Goal: Find specific page/section: Find specific page/section

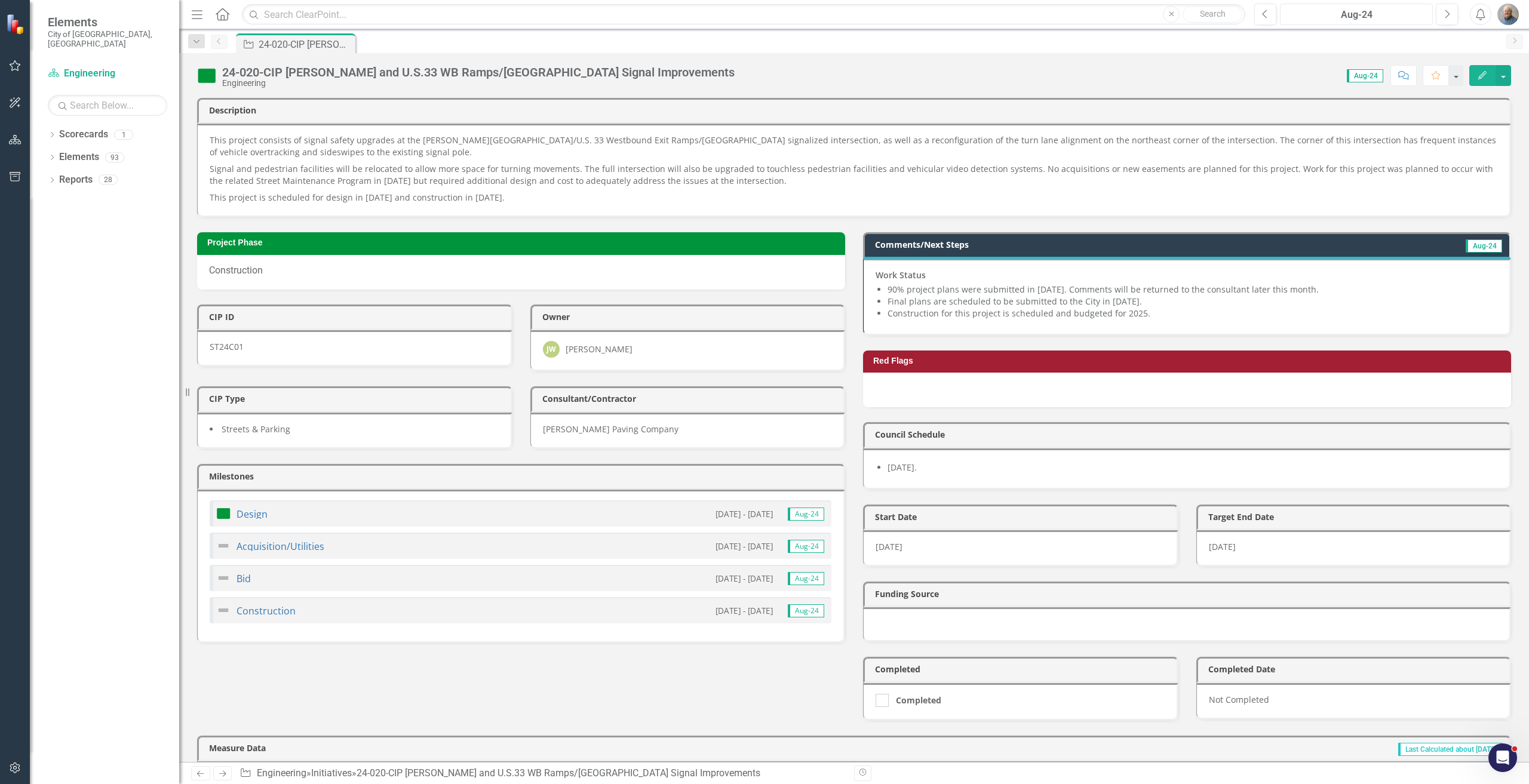
click at [1411, 12] on div "Aug-24" at bounding box center [1356, 15] width 145 height 15
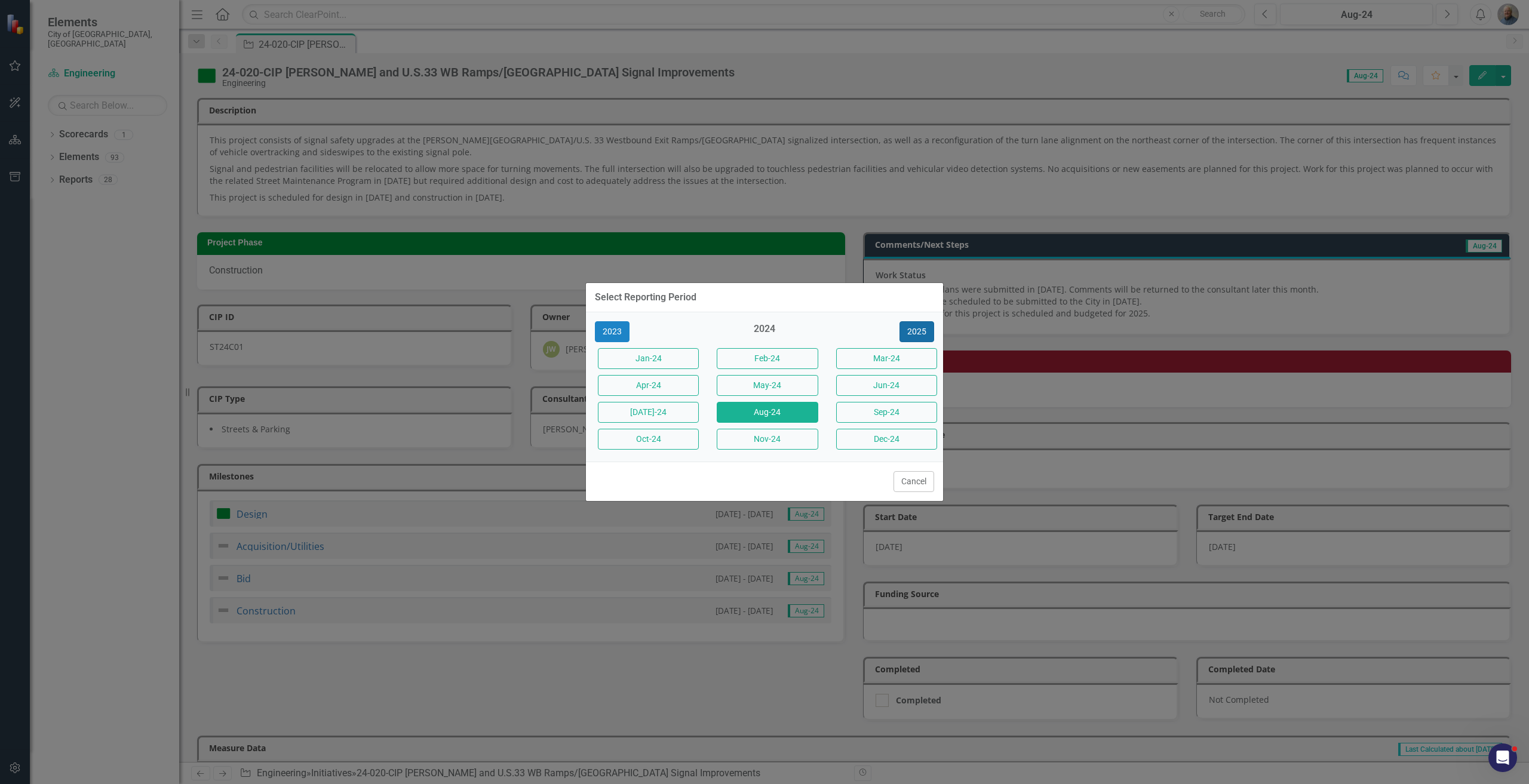
click at [912, 332] on button "2025" at bounding box center [916, 332] width 35 height 21
click at [812, 403] on button "Aug-25" at bounding box center [767, 412] width 101 height 21
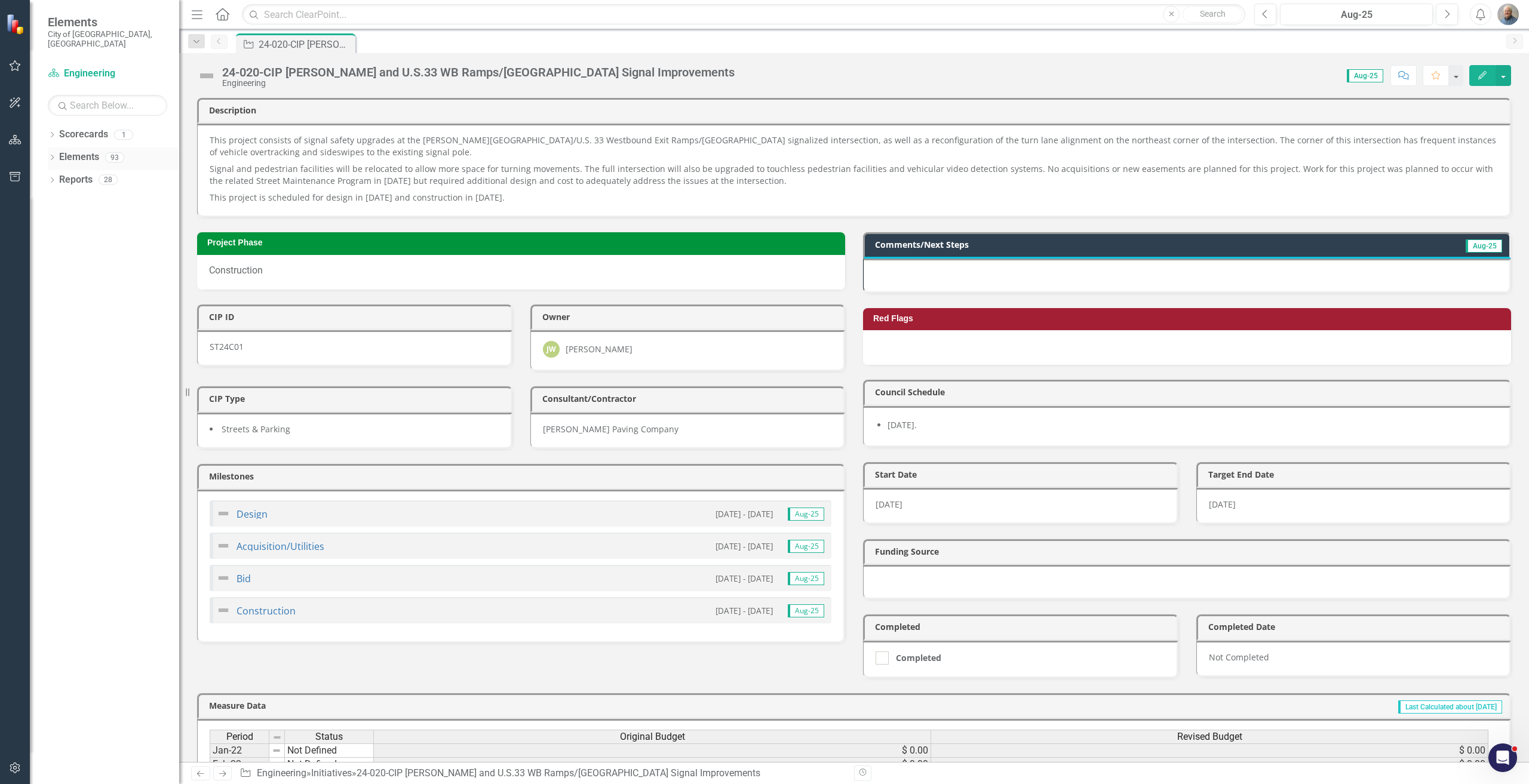
click at [50, 155] on icon "Dropdown" at bounding box center [52, 159] width 9 height 7
click at [99, 241] on link "Initiative Initiatives" at bounding box center [76, 248] width 58 height 14
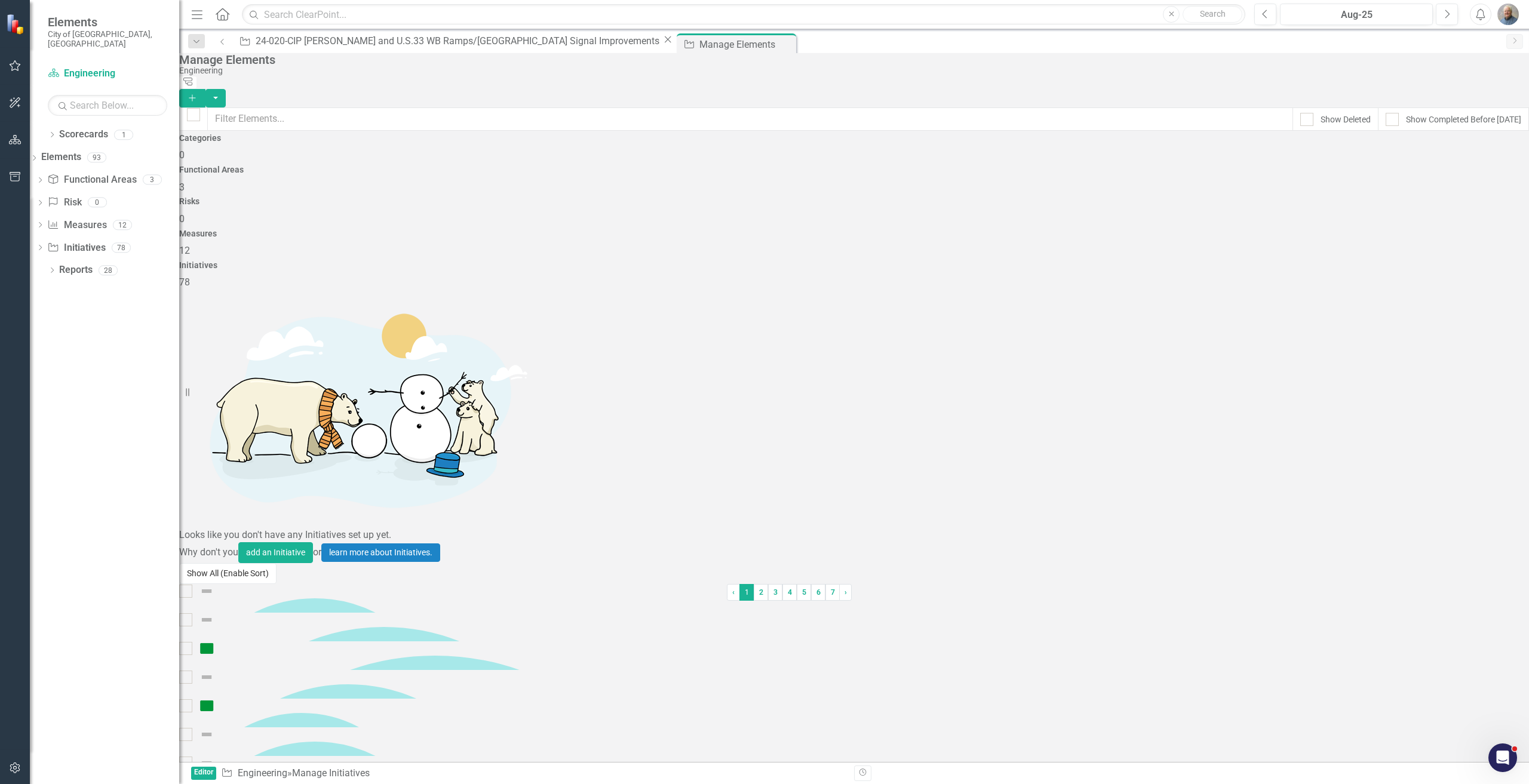
click at [276, 584] on button "Show All (Enable Sort)" at bounding box center [228, 573] width 97 height 21
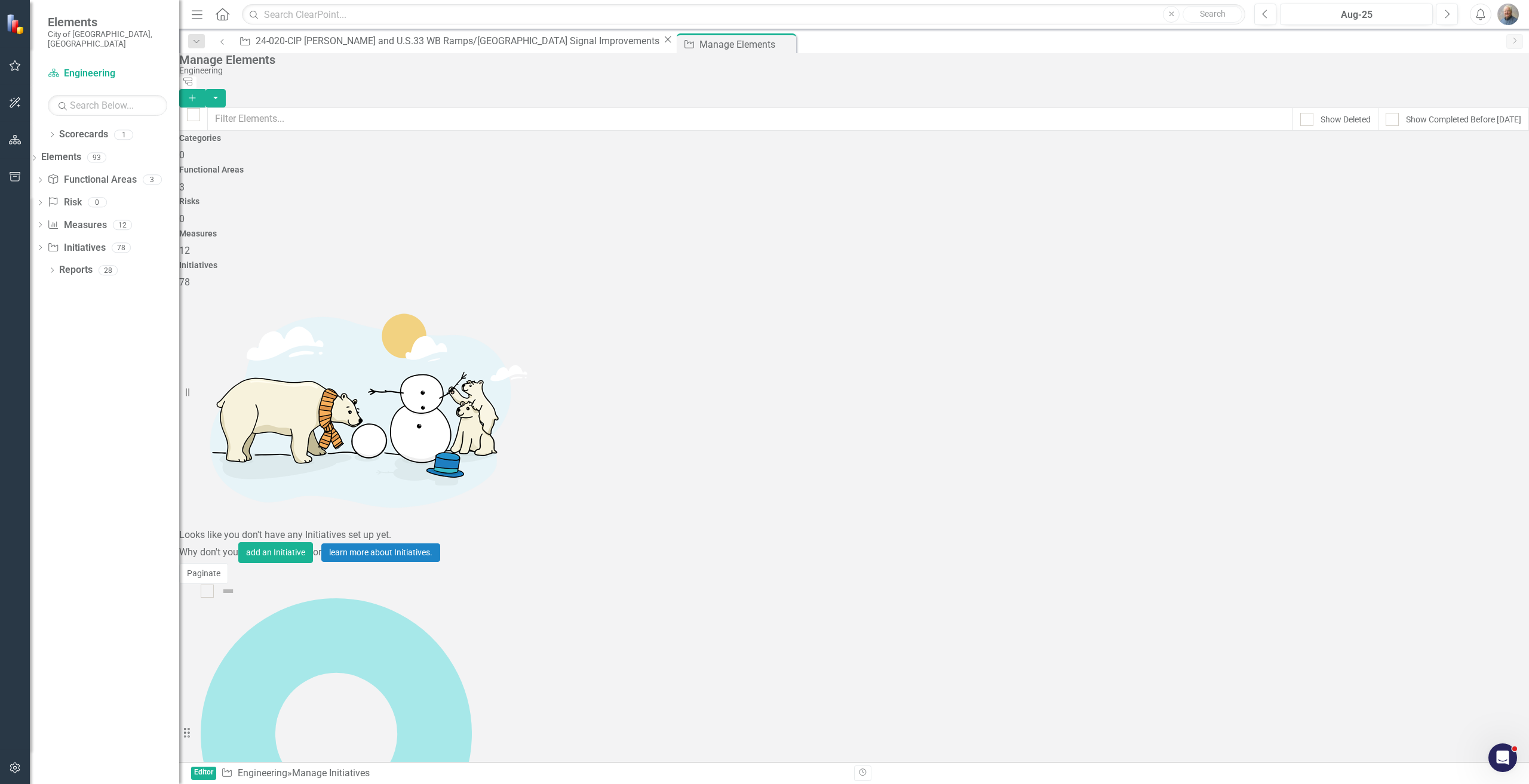
scroll to position [1194, 0]
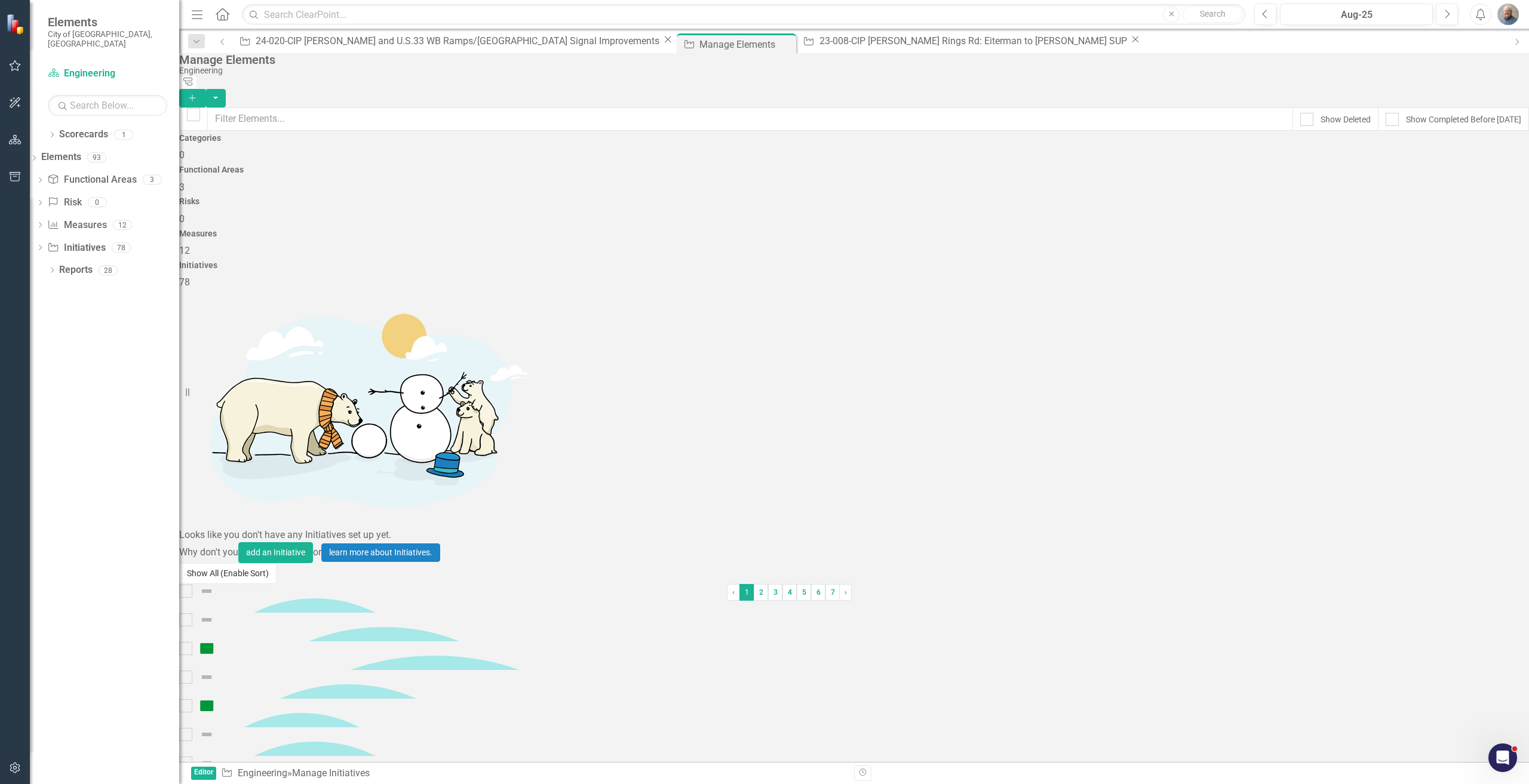
click at [260, 584] on button "Show All (Enable Sort)" at bounding box center [228, 573] width 97 height 21
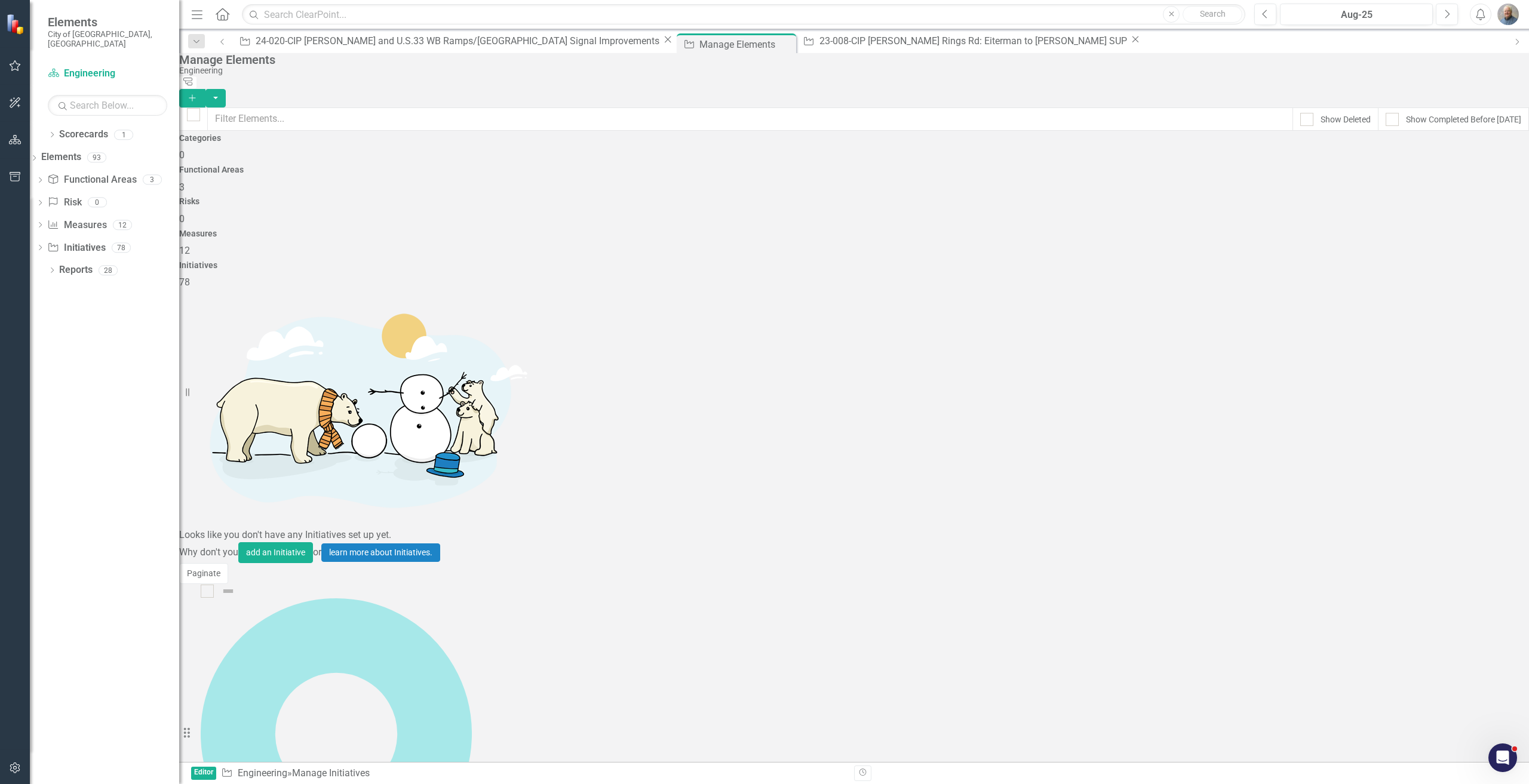
scroll to position [2417, 0]
